Goal: Task Accomplishment & Management: Use online tool/utility

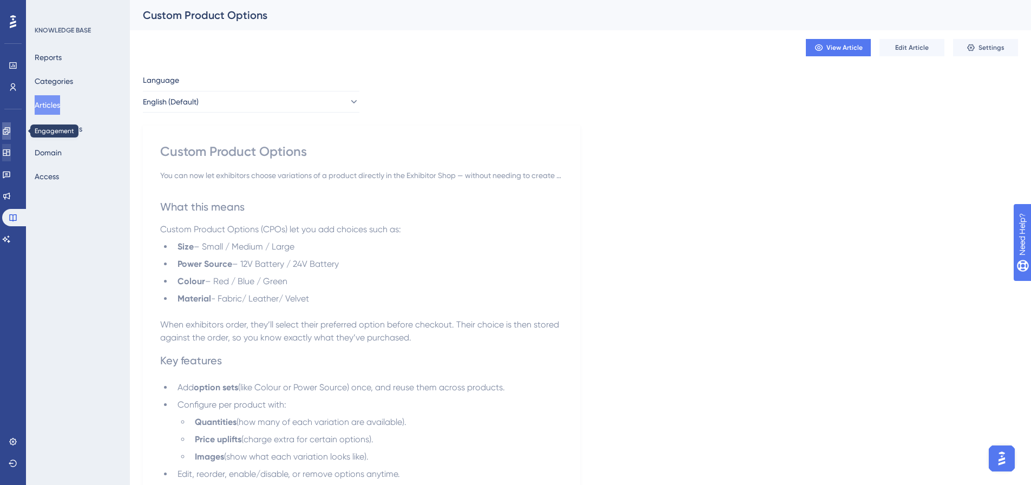
drag, startPoint x: 18, startPoint y: 126, endPoint x: 14, endPoint y: 153, distance: 27.4
click at [11, 126] on link at bounding box center [6, 130] width 9 height 17
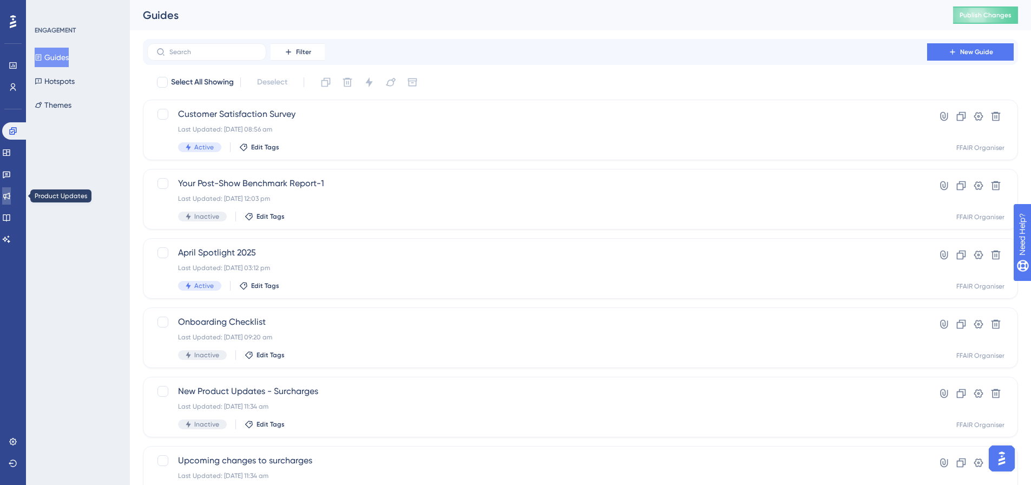
click at [10, 195] on icon at bounding box center [6, 196] width 7 height 7
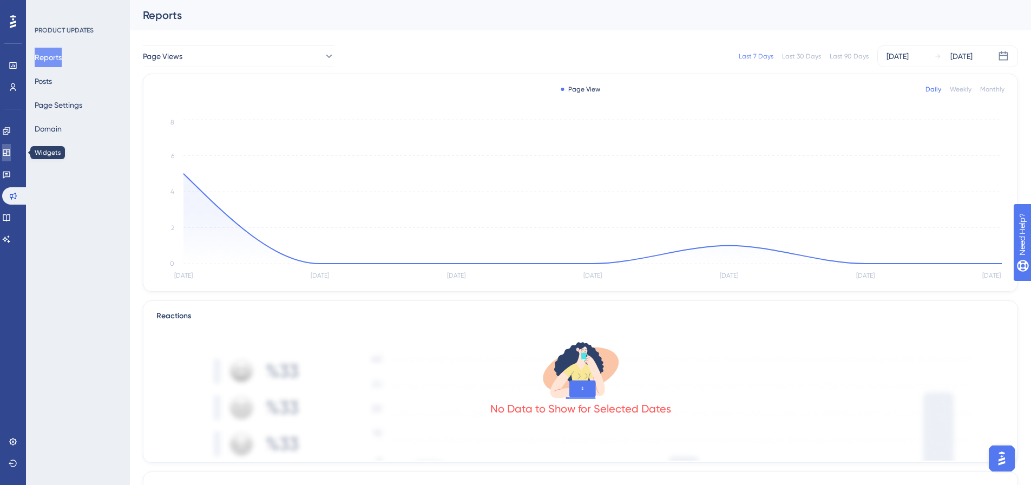
click at [10, 149] on icon at bounding box center [6, 152] width 7 height 6
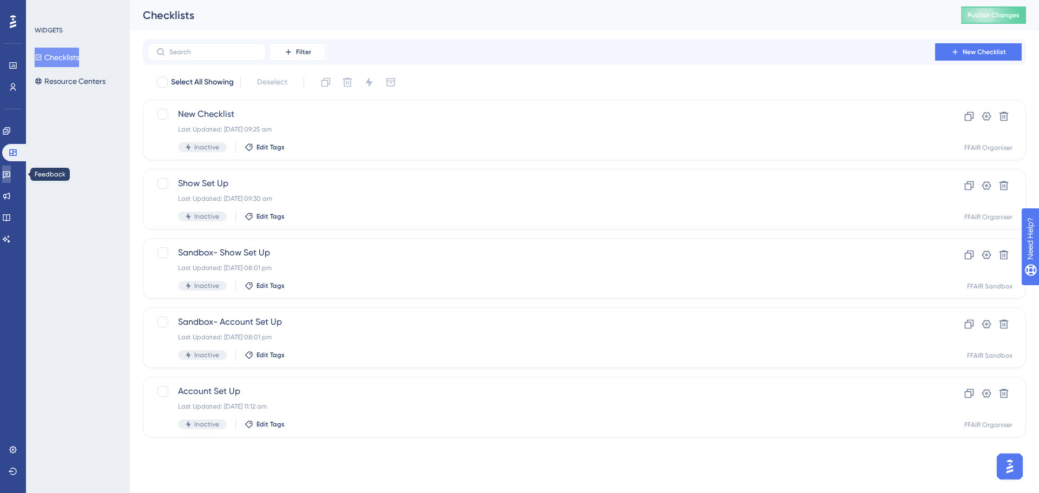
click at [11, 177] on icon at bounding box center [6, 174] width 9 height 9
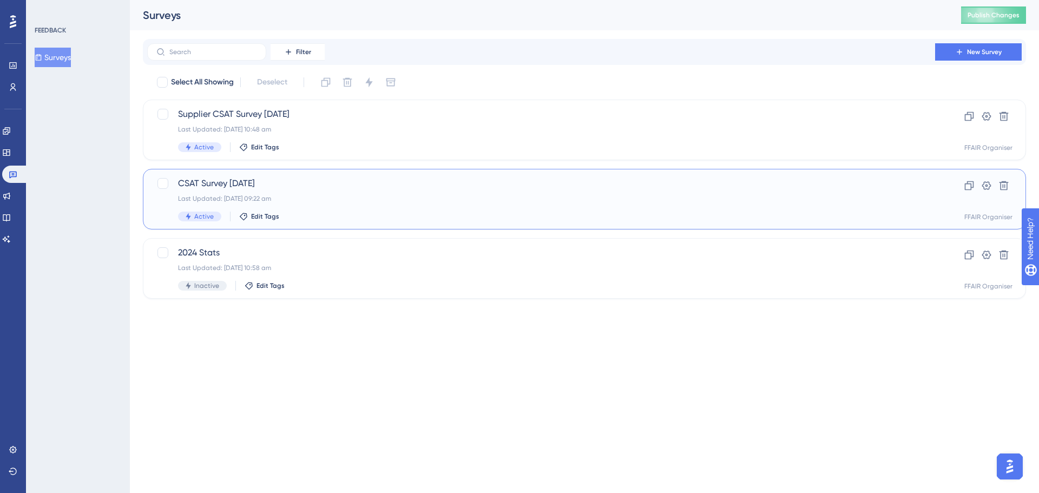
click at [432, 199] on div "Last Updated: [DATE] 09:22 am" at bounding box center [541, 198] width 726 height 9
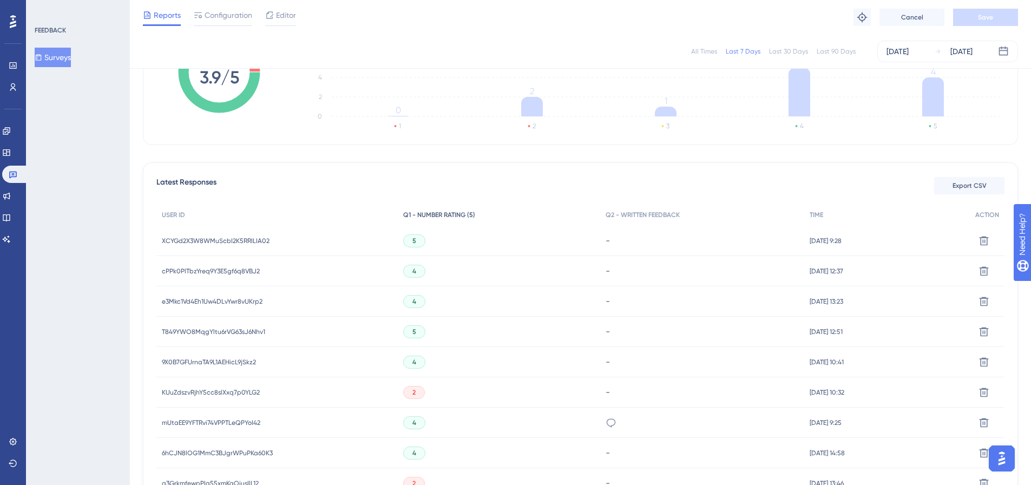
scroll to position [216, 0]
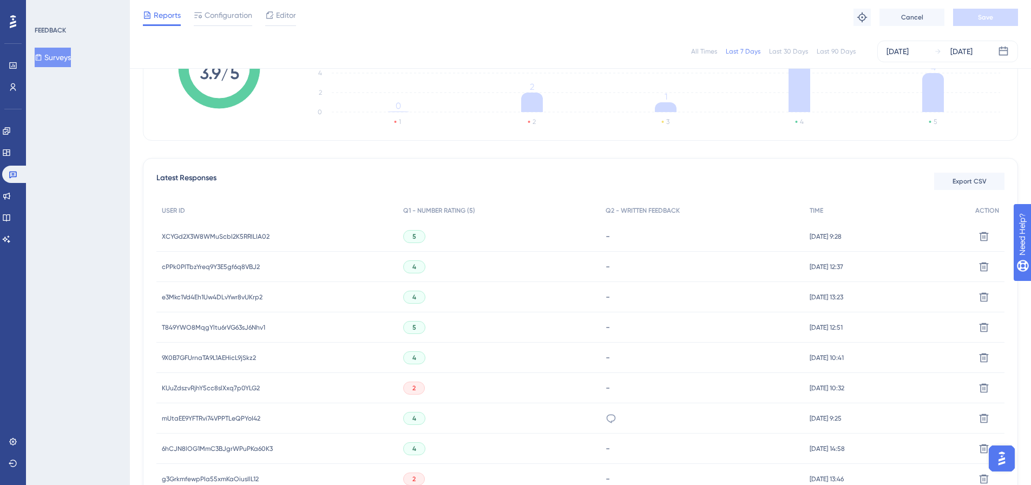
click at [216, 231] on div "XCYGd2X3W8WMuScbI2K5RRILIA02 XCYGd2X3W8WMuScbI2K5RRILIA02" at bounding box center [216, 236] width 108 height 30
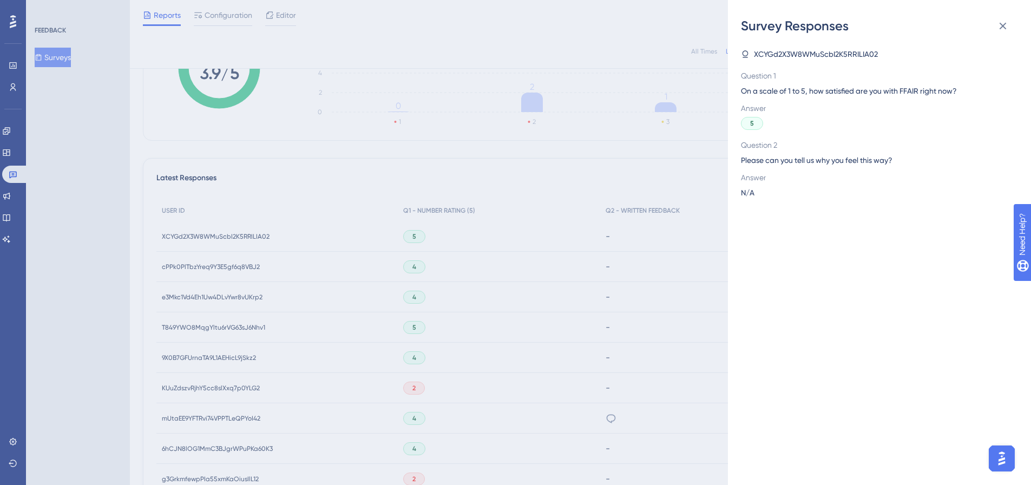
click at [193, 235] on div "Survey Responses XCYGd2X3W8WMuScbI2K5RRILIA02 Question 1 On a scale of 1 to 5, …" at bounding box center [515, 242] width 1031 height 485
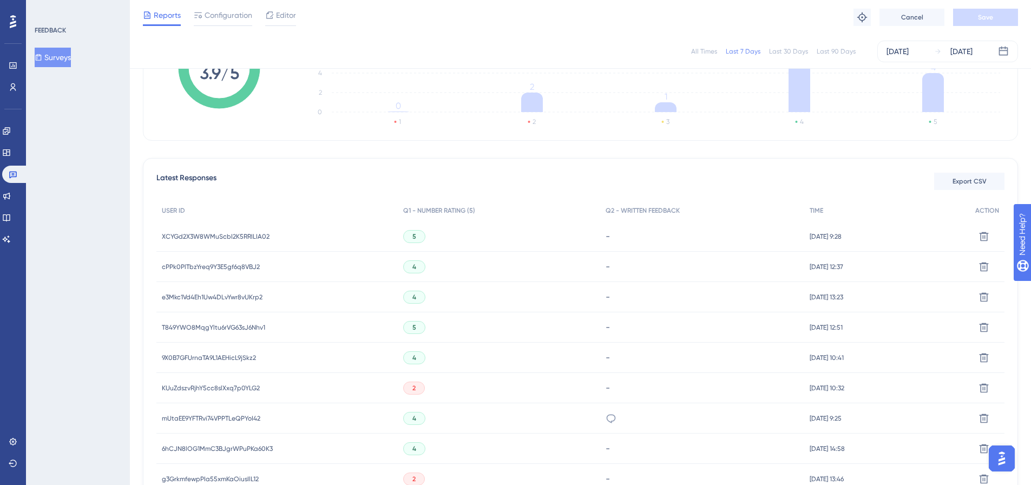
click at [189, 237] on span "XCYGd2X3W8WMuScbI2K5RRILIA02" at bounding box center [216, 236] width 108 height 9
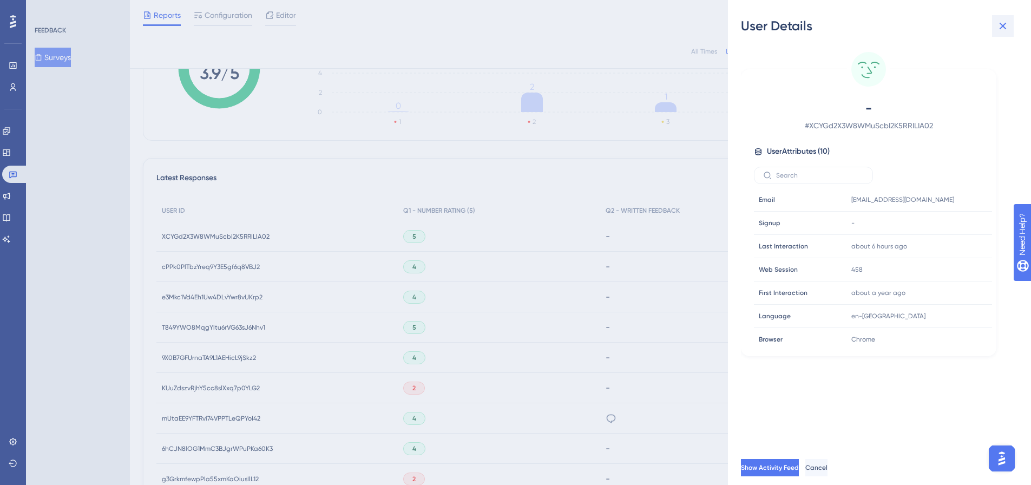
click at [1000, 25] on icon at bounding box center [1002, 25] width 13 height 13
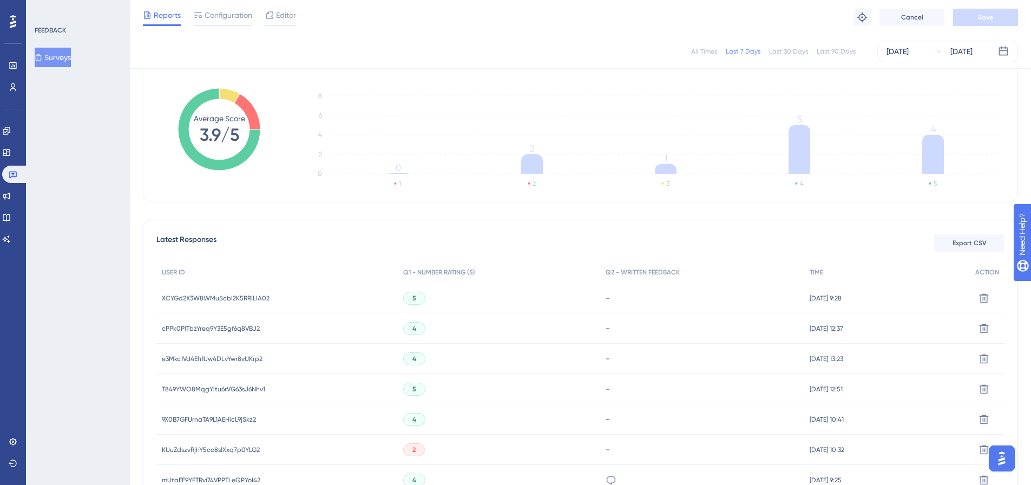
scroll to position [54, 0]
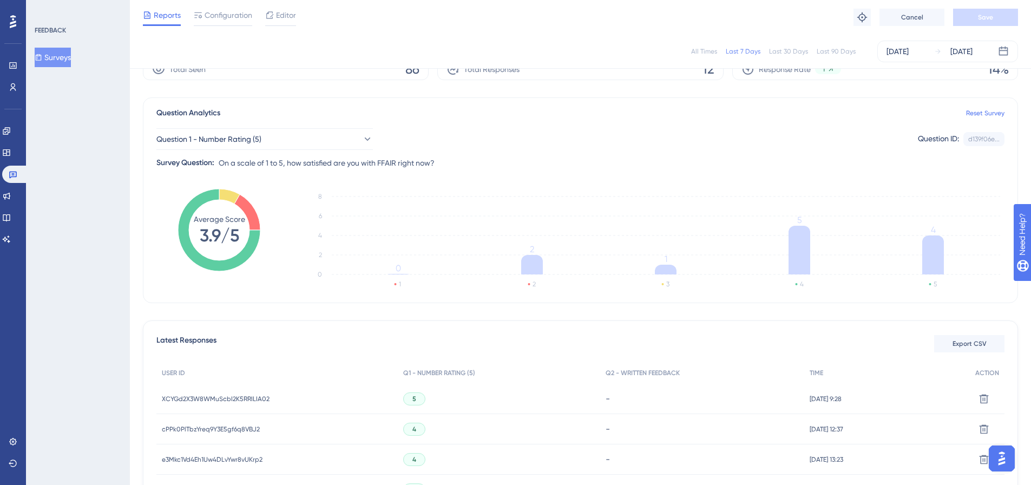
click at [68, 61] on button "Surveys" at bounding box center [53, 57] width 36 height 19
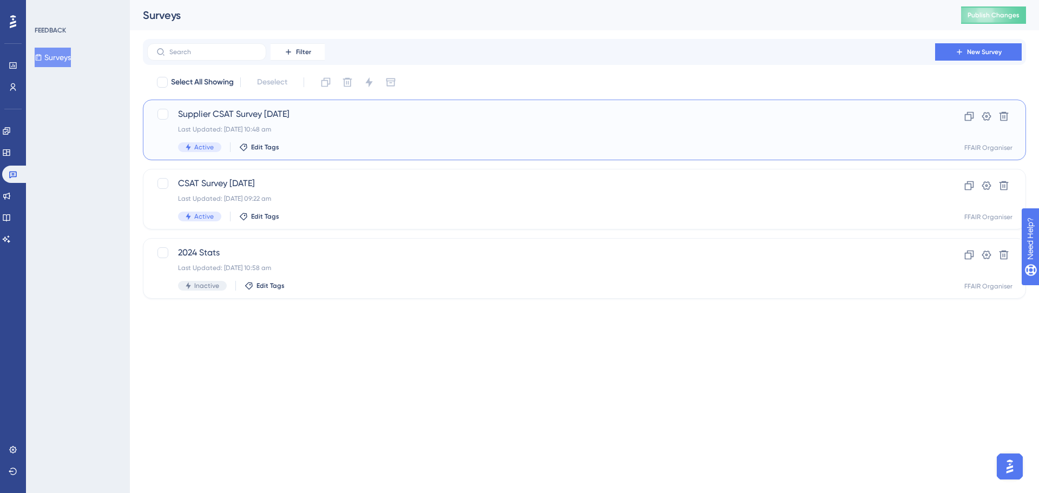
click at [333, 119] on span "Supplier CSAT Survey [DATE]" at bounding box center [541, 114] width 726 height 13
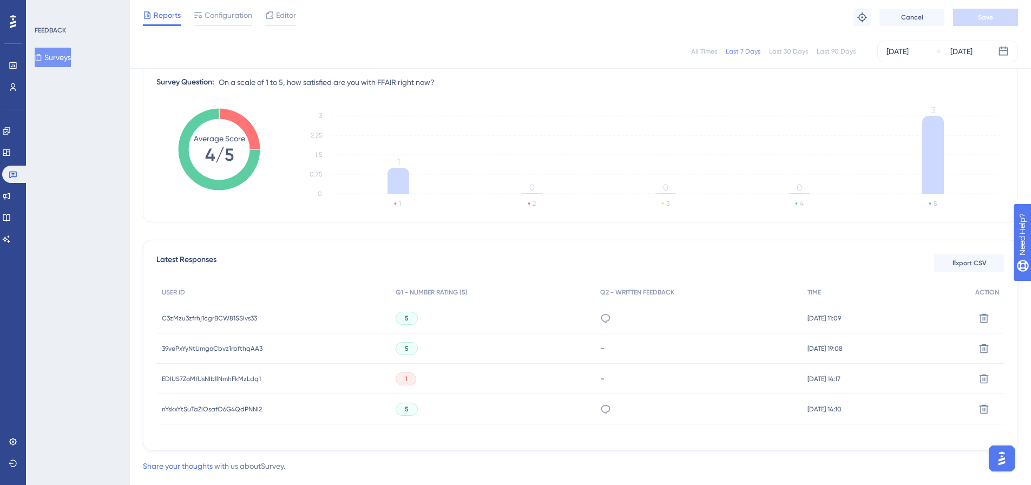
scroll to position [157, 0]
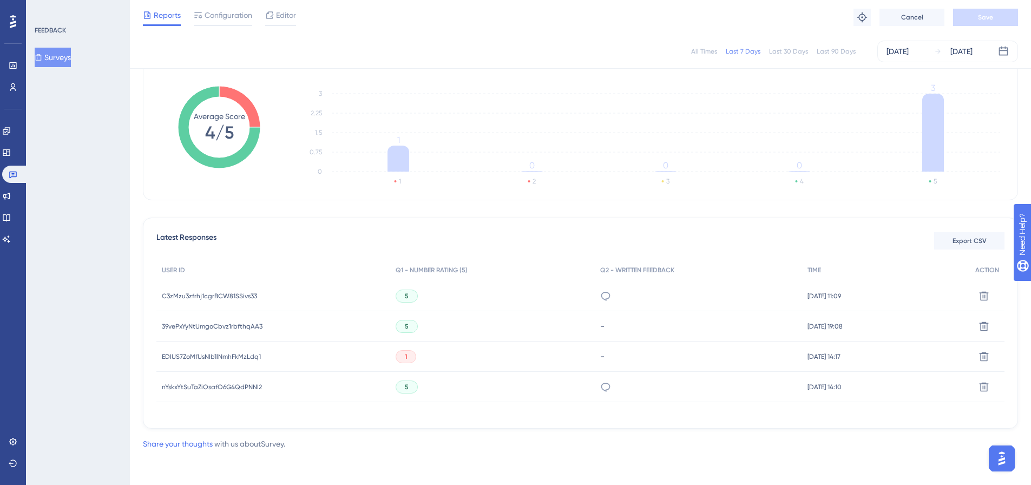
click at [209, 296] on span "C3zMzu3zfrhj1cgrBCW81SSivs33" at bounding box center [209, 296] width 95 height 9
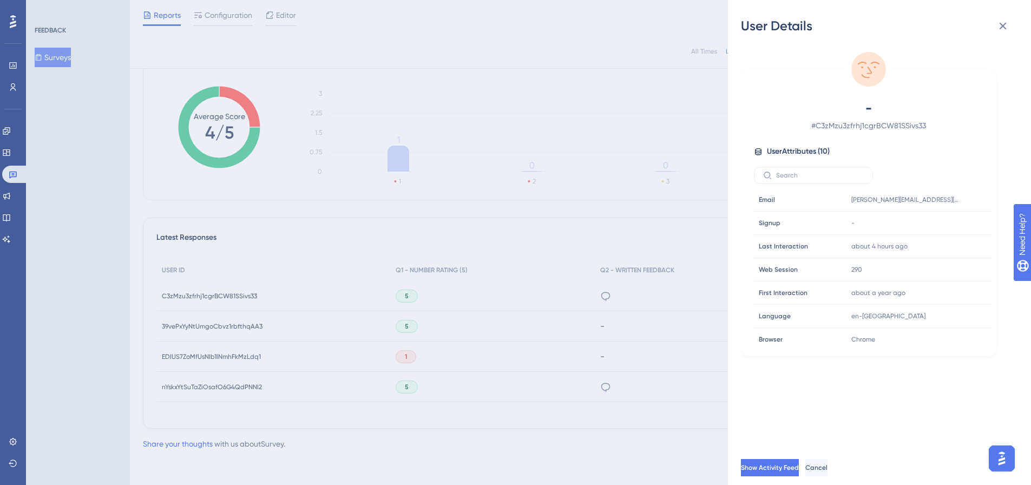
click at [593, 298] on div "User Details - # C3zMzu3zfrhj1cgrBCW81SSivs33 User Attributes ( 10 ) Email Emai…" at bounding box center [515, 242] width 1031 height 485
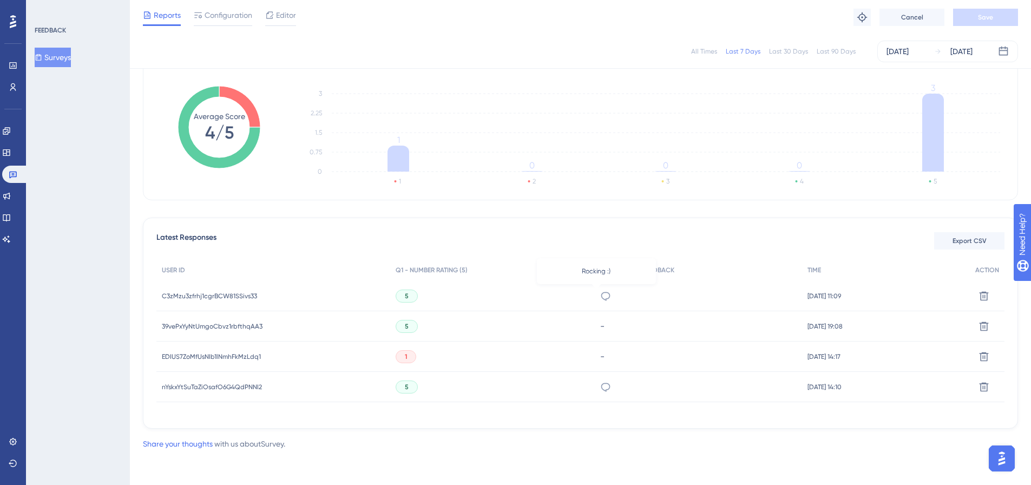
click at [601, 298] on icon at bounding box center [605, 296] width 9 height 9
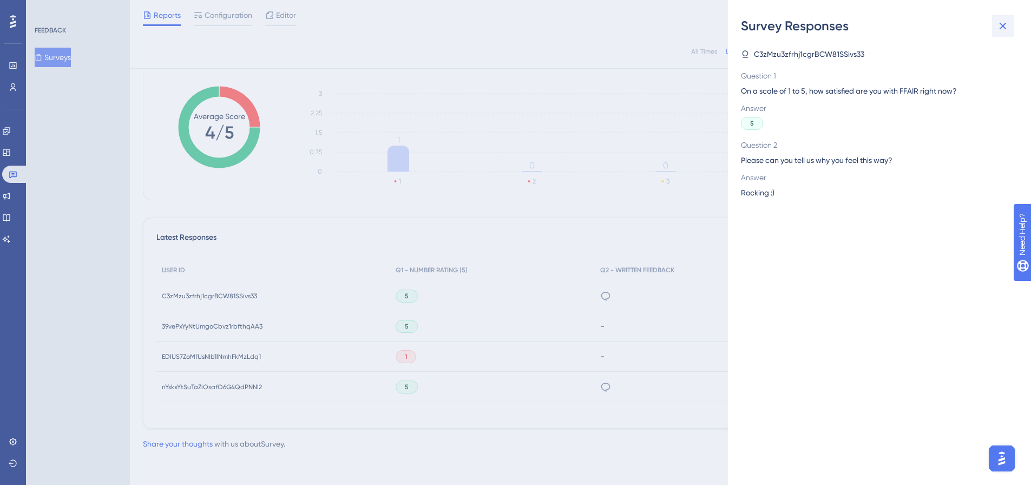
click at [1004, 23] on icon at bounding box center [1002, 25] width 13 height 13
